Goal: Task Accomplishment & Management: Manage account settings

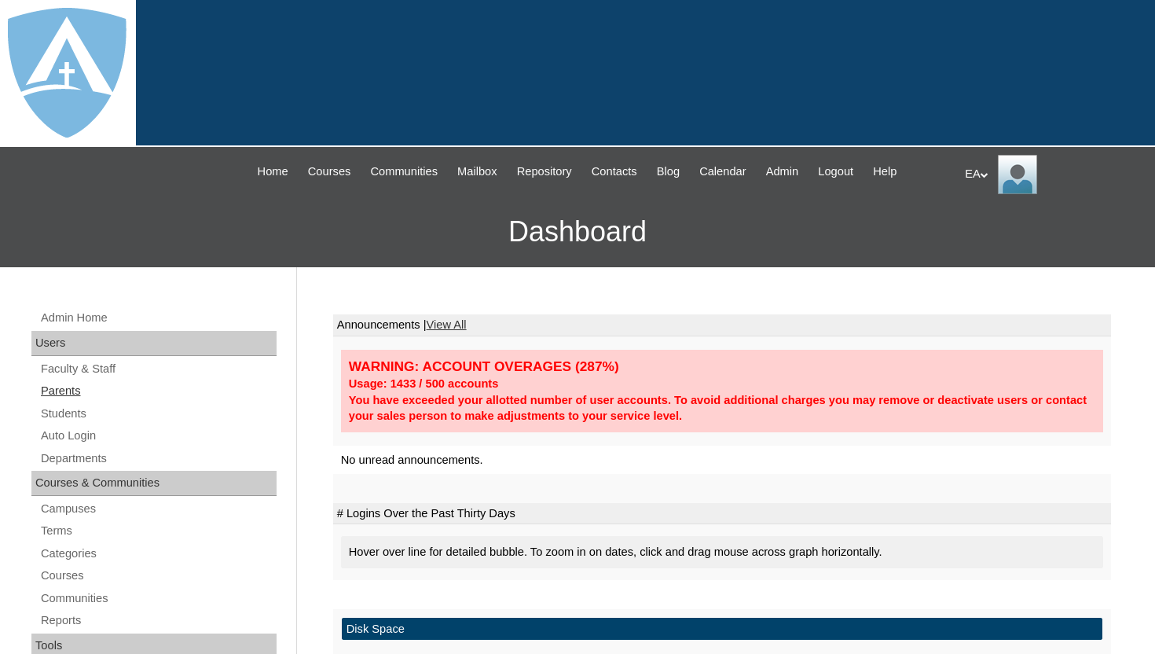
click at [92, 389] on link "Parents" at bounding box center [157, 391] width 237 height 20
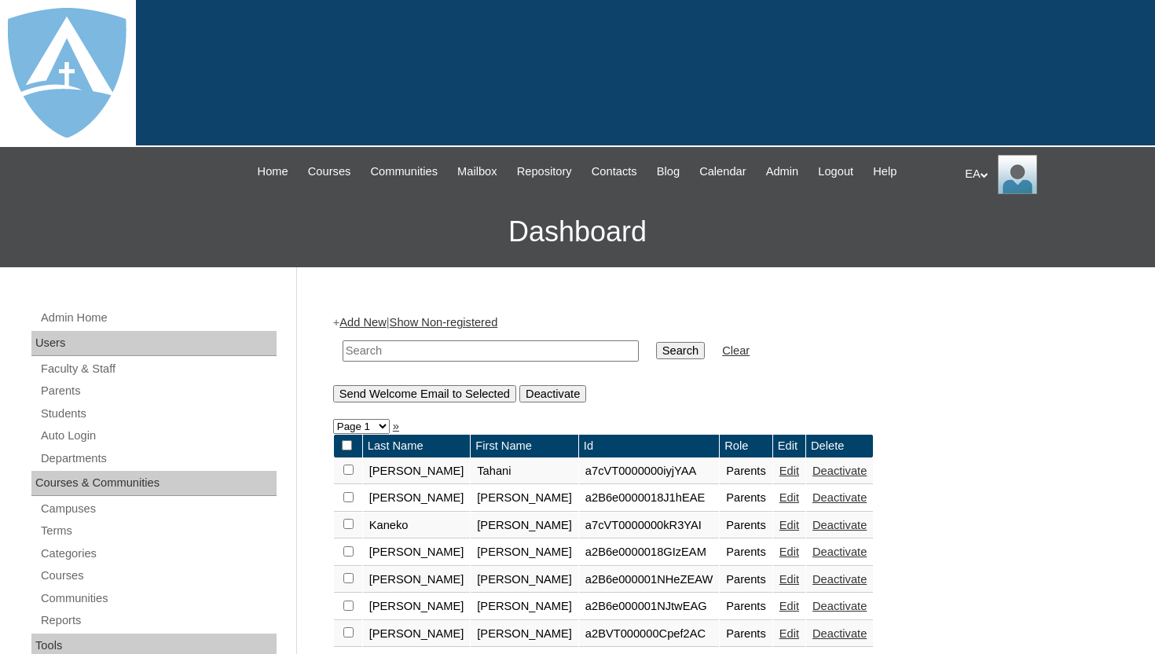
click at [403, 345] on input "text" at bounding box center [491, 350] width 296 height 21
paste input "emvictor19@yahoo.com emvictor19@yahoo.com"
drag, startPoint x: 479, startPoint y: 352, endPoint x: 651, endPoint y: 356, distance: 171.4
click at [651, 356] on tr "emvictor19@yahoo.com emvictor19@yahoo.com Search Clear" at bounding box center [546, 350] width 423 height 37
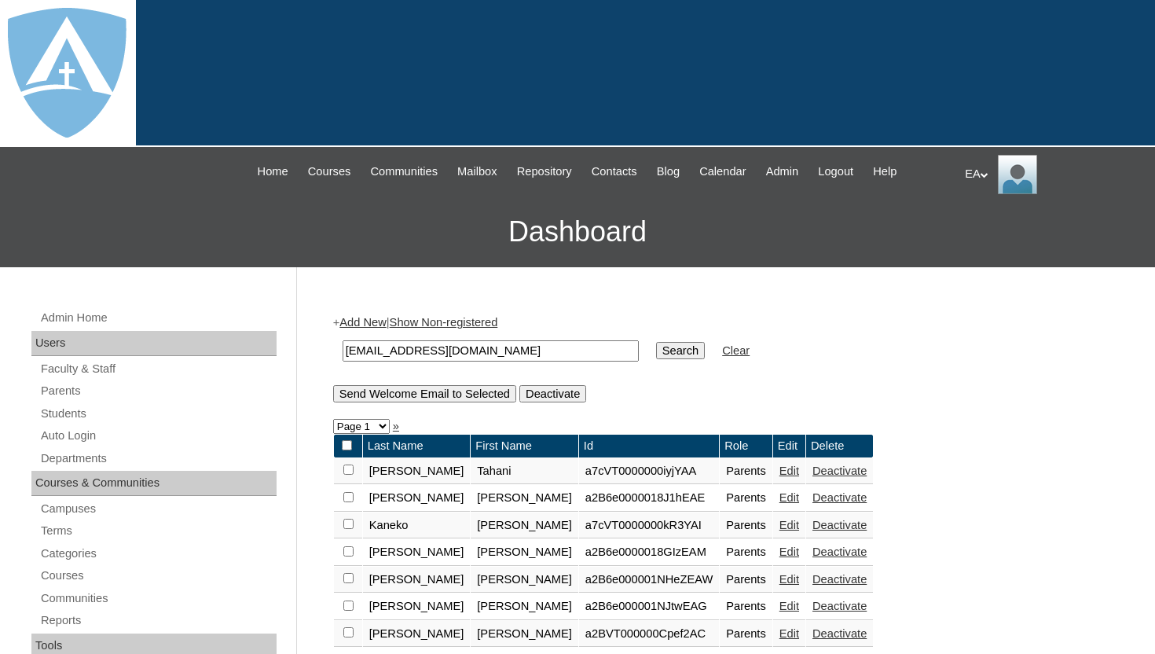
scroll to position [0, 0]
type input "emvictor19@yahoo.com"
click at [683, 347] on input "Search" at bounding box center [680, 350] width 49 height 17
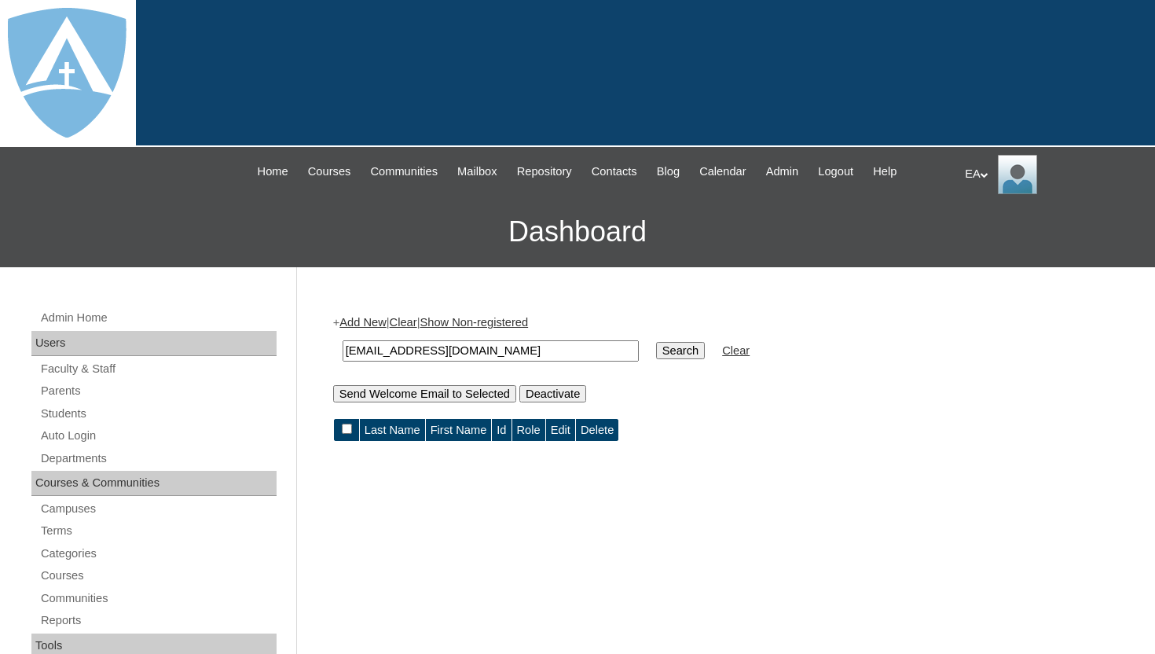
click at [496, 351] on input "[EMAIL_ADDRESS][DOMAIN_NAME]" at bounding box center [491, 350] width 296 height 21
type input "[EMAIL_ADDRESS][DOMAIN_NAME] [EMAIL_ADDRESS][DOMAIN_NAME]"
drag, startPoint x: 508, startPoint y: 351, endPoint x: 641, endPoint y: 357, distance: 133.8
click at [641, 357] on tr "[EMAIL_ADDRESS][DOMAIN_NAME] [EMAIL_ADDRESS][DOMAIN_NAME] Search Clear" at bounding box center [546, 350] width 423 height 37
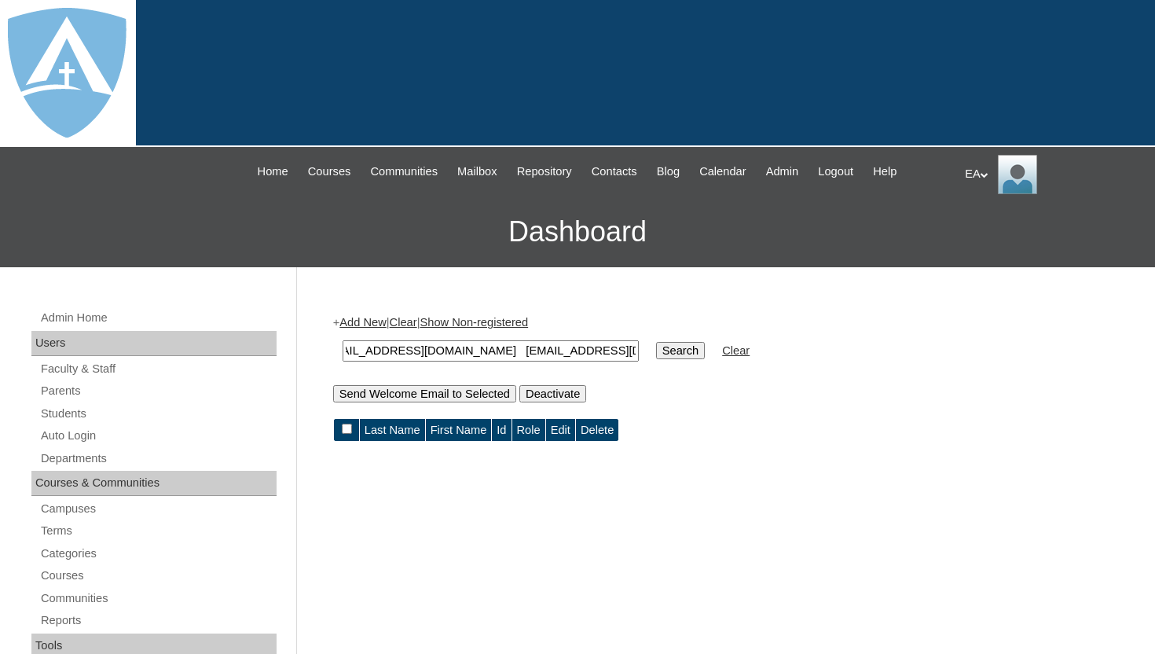
click at [659, 351] on input "Search" at bounding box center [680, 350] width 49 height 17
drag, startPoint x: 506, startPoint y: 351, endPoint x: 648, endPoint y: 353, distance: 141.5
click at [648, 353] on tr "[EMAIL_ADDRESS][DOMAIN_NAME] [EMAIL_ADDRESS][DOMAIN_NAME] Search Clear" at bounding box center [546, 350] width 423 height 37
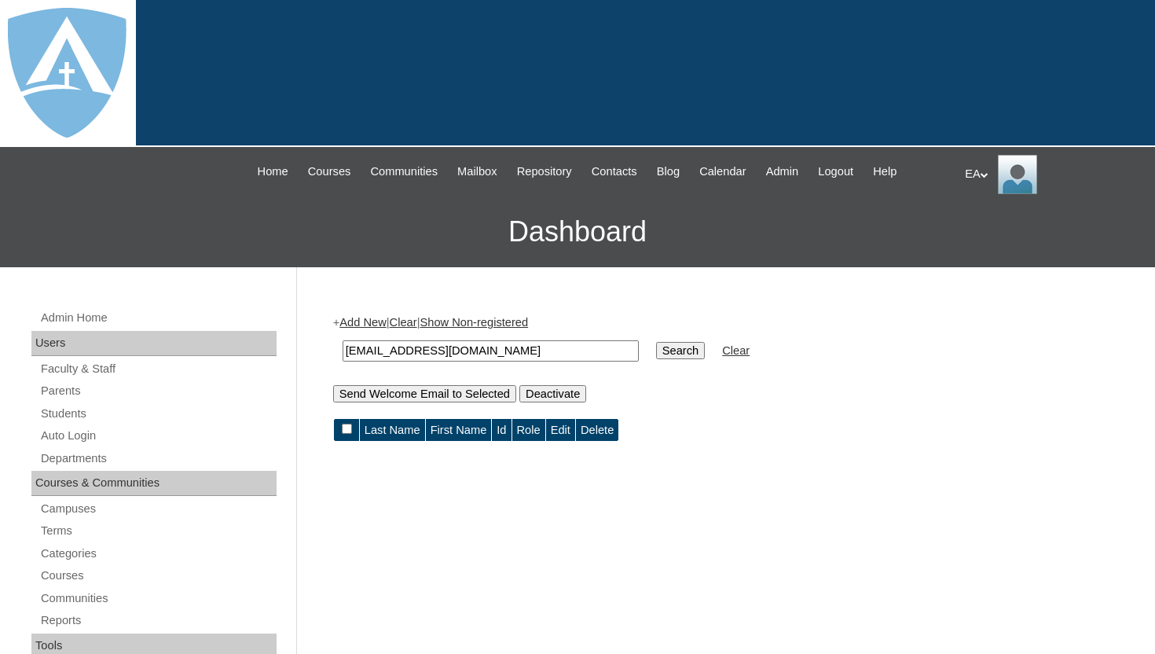
scroll to position [0, 0]
type input "[EMAIL_ADDRESS][DOMAIN_NAME]"
click at [663, 350] on input "Search" at bounding box center [680, 350] width 49 height 17
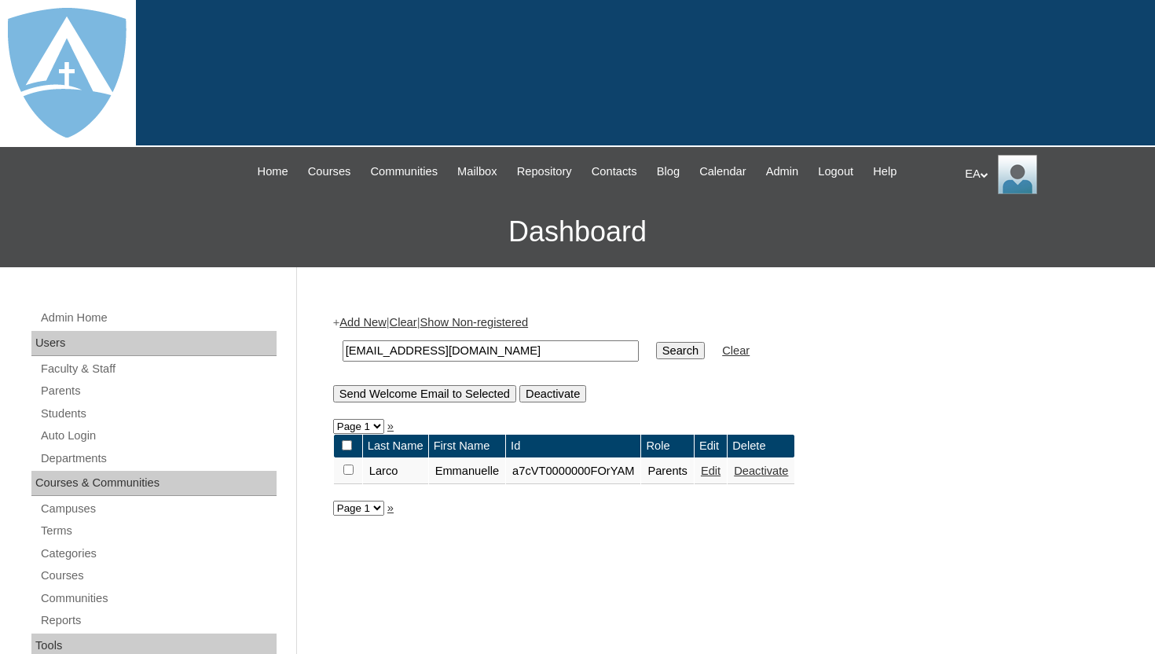
click at [721, 477] on link "Edit" at bounding box center [711, 471] width 20 height 13
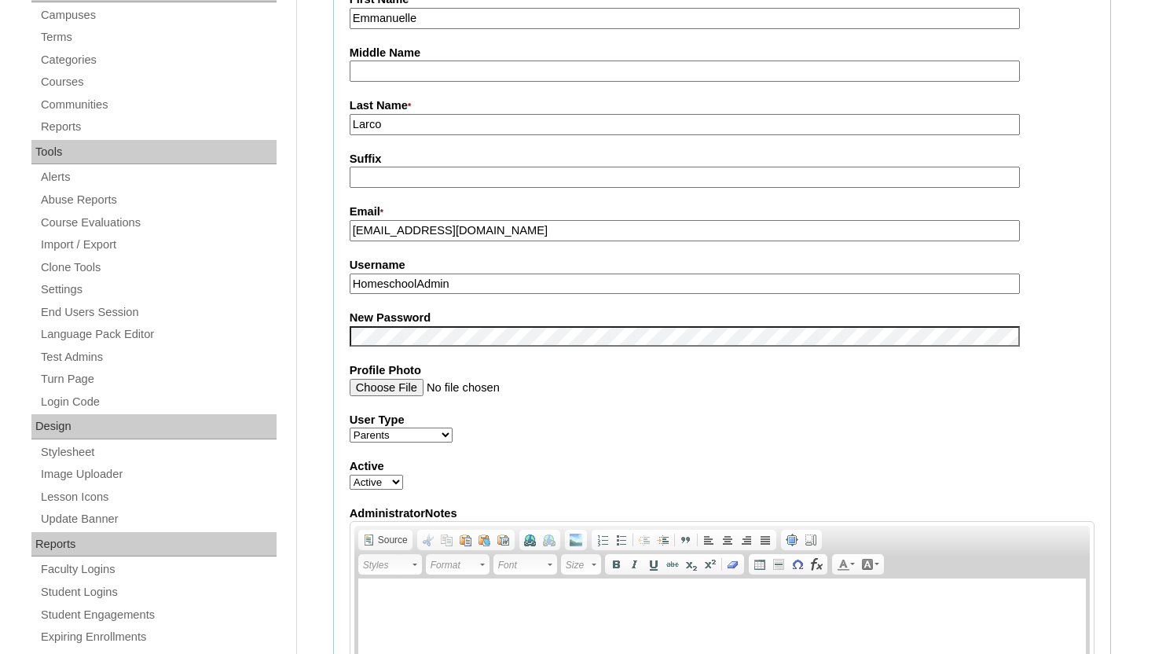
scroll to position [490, 0]
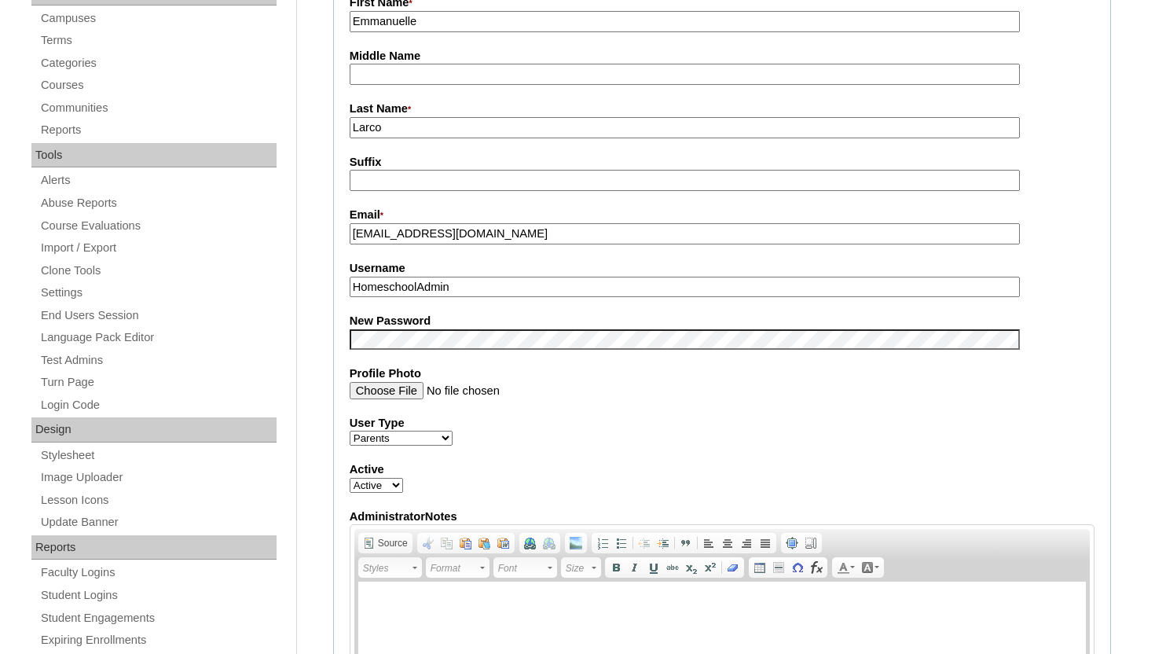
drag, startPoint x: 519, startPoint y: 234, endPoint x: 333, endPoint y: 237, distance: 185.5
click at [333, 237] on fieldset "Account Information User Id * a7cVT0000000FOrYAM Title First Name * Emmanuelle …" at bounding box center [722, 326] width 778 height 941
drag, startPoint x: 476, startPoint y: 289, endPoint x: 288, endPoint y: 287, distance: 188.7
paste input "emvictor19@yahoo.com"
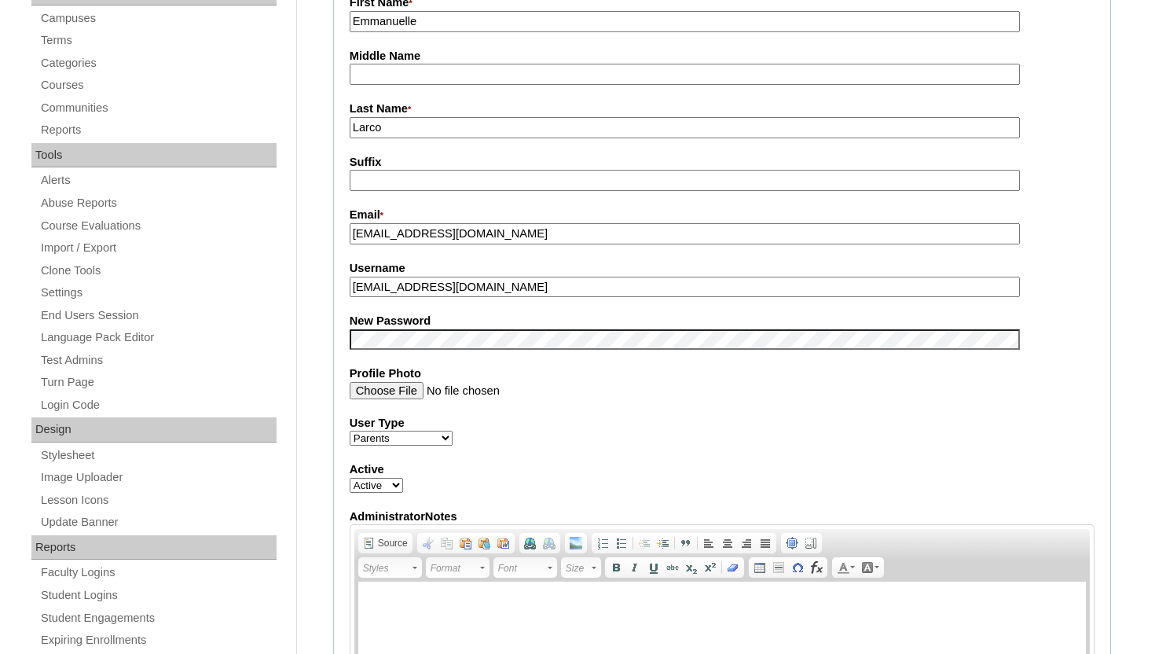
type input "emvictor19@yahoo.com"
click at [1089, 317] on label "New Password" at bounding box center [722, 321] width 745 height 17
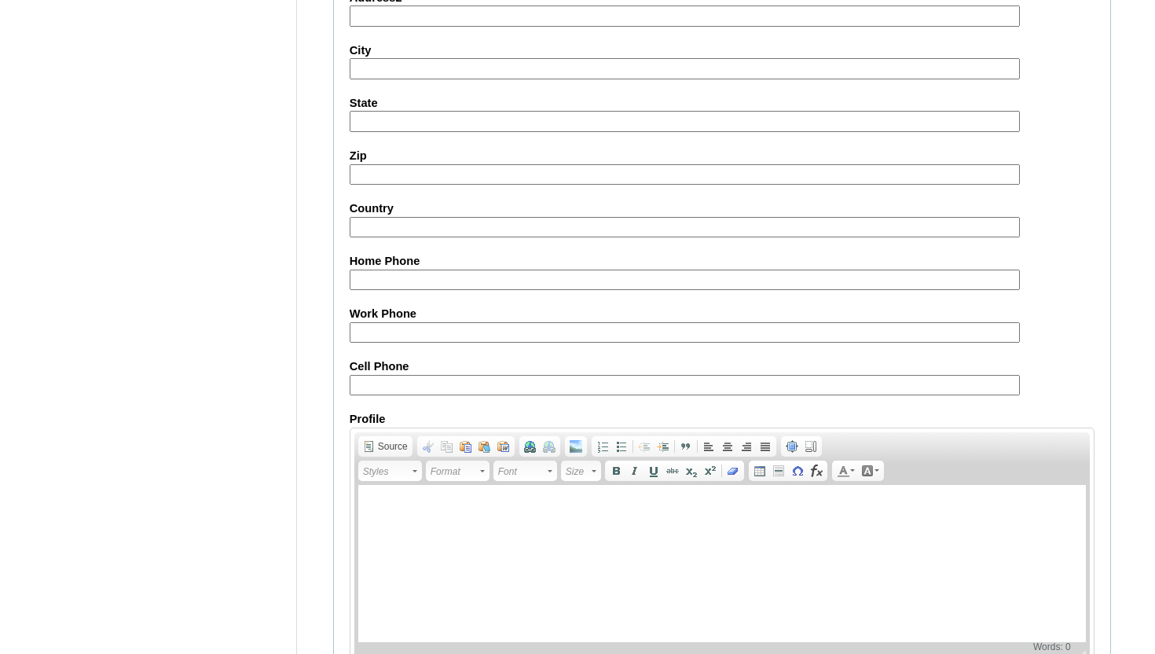
scroll to position [1497, 0]
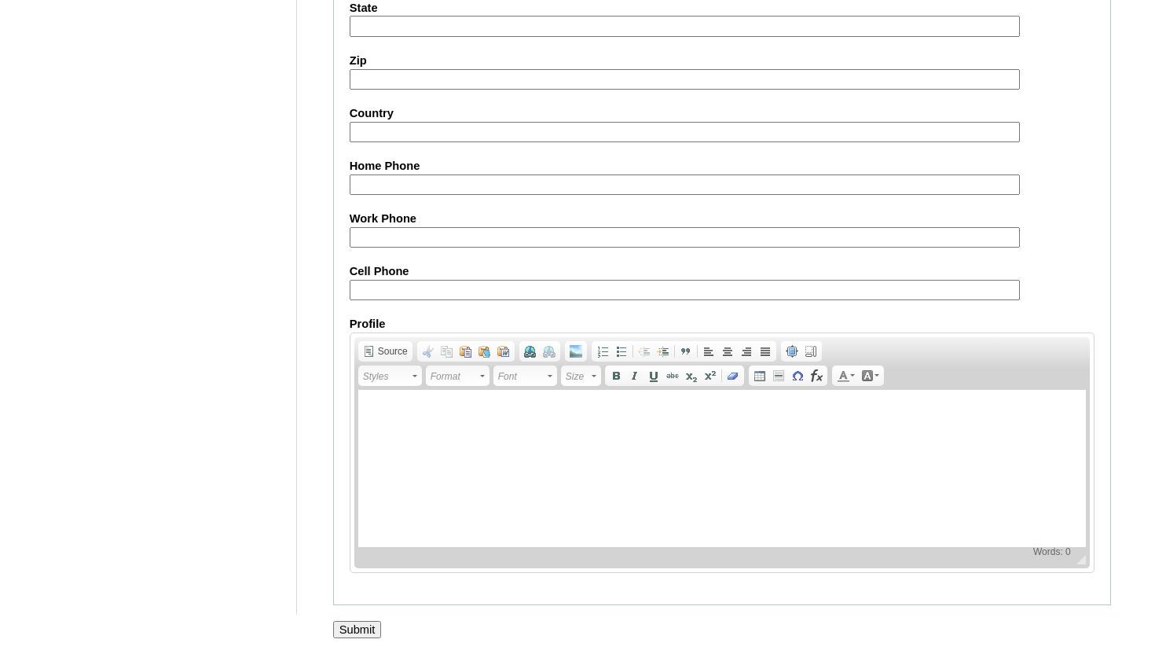
click at [356, 622] on input "Submit" at bounding box center [357, 629] width 49 height 17
